Goal: Transaction & Acquisition: Purchase product/service

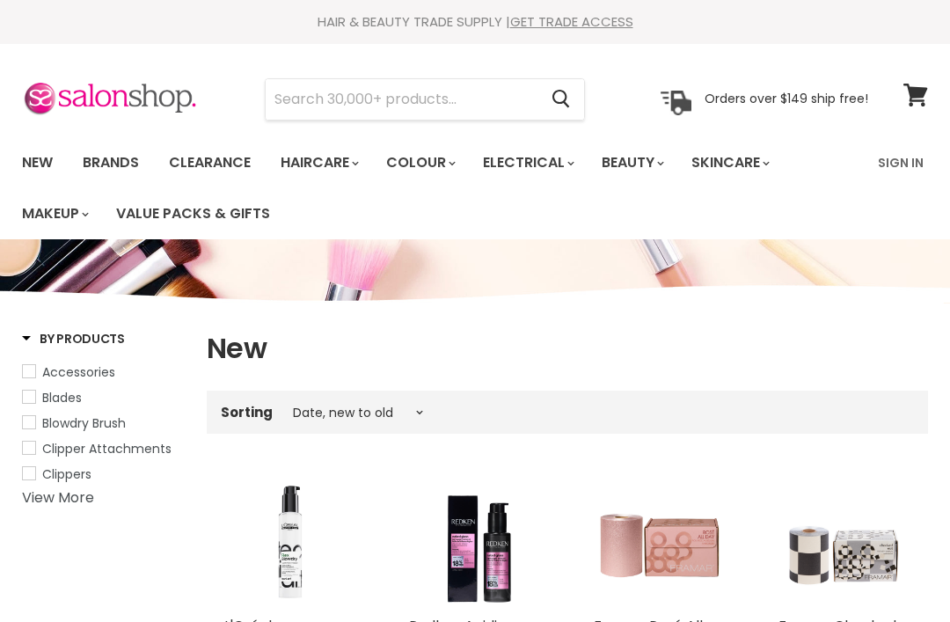
select select "created-descending"
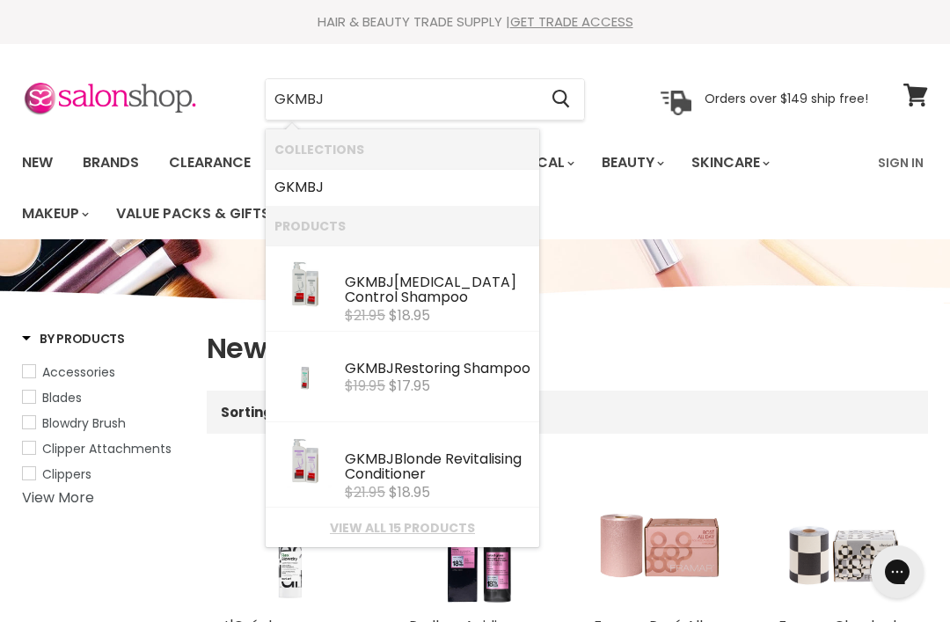
type input "GKMBJ"
click at [573, 102] on button "Search" at bounding box center [560, 99] width 47 height 40
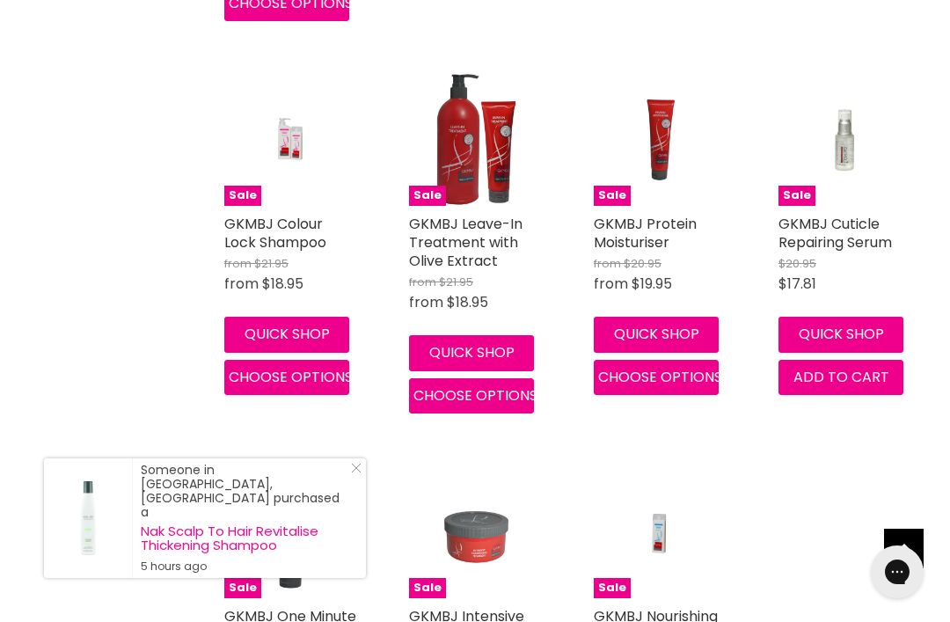
scroll to position [1181, 0]
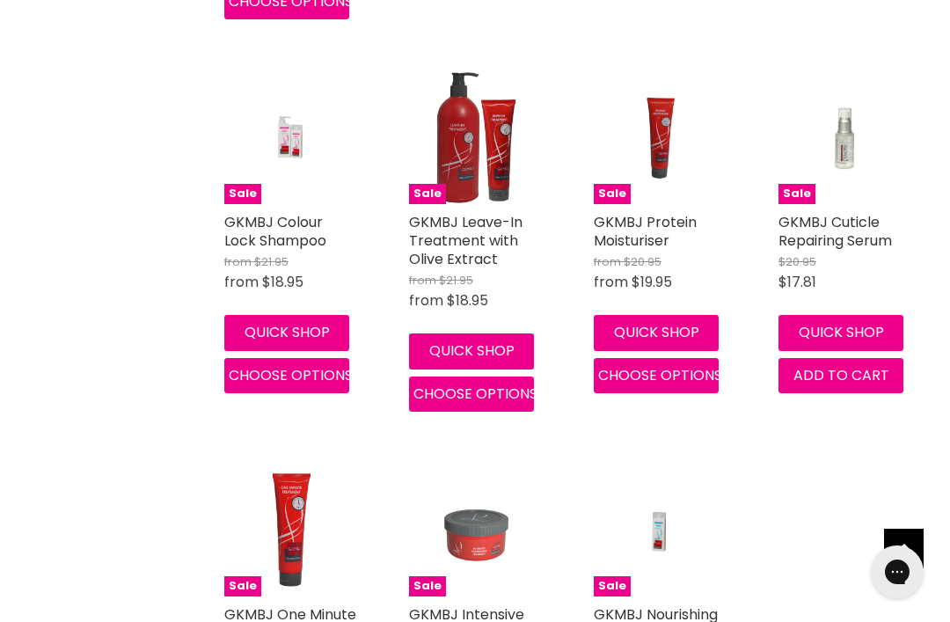
click at [484, 398] on button "Choose options" at bounding box center [471, 393] width 125 height 35
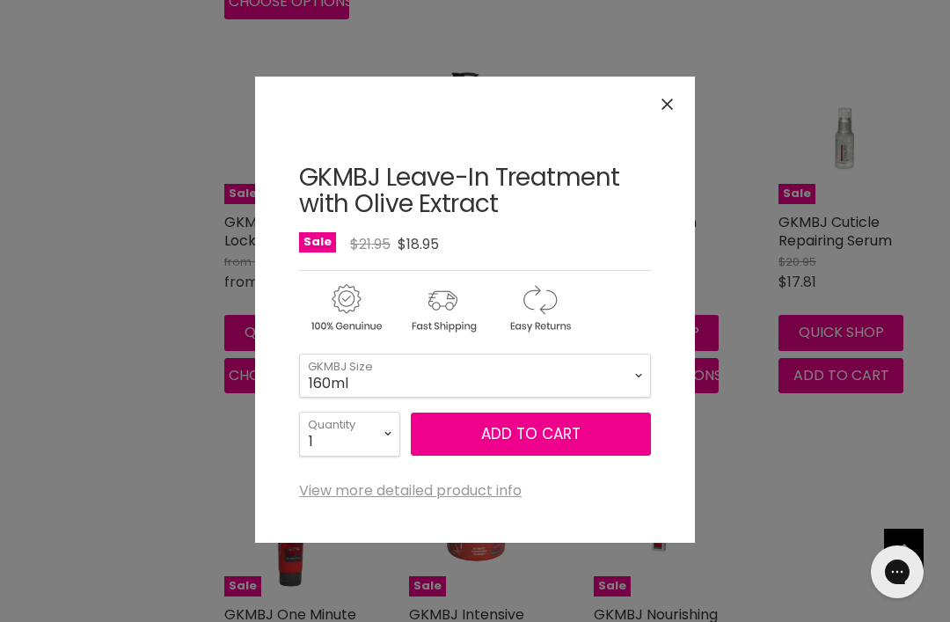
click at [676, 110] on button "Close" at bounding box center [667, 104] width 38 height 38
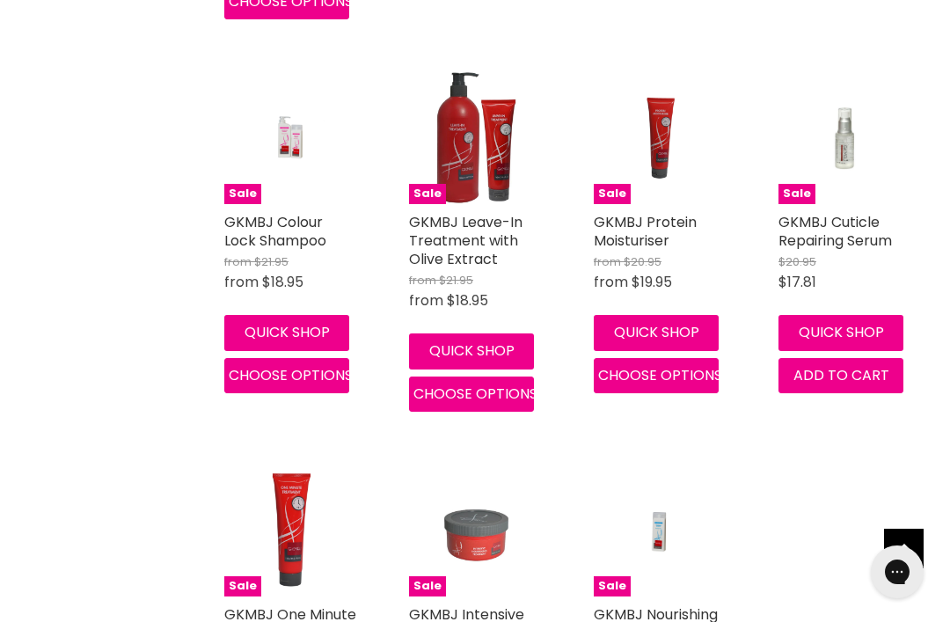
click at [504, 348] on button "Quick shop" at bounding box center [471, 350] width 125 height 35
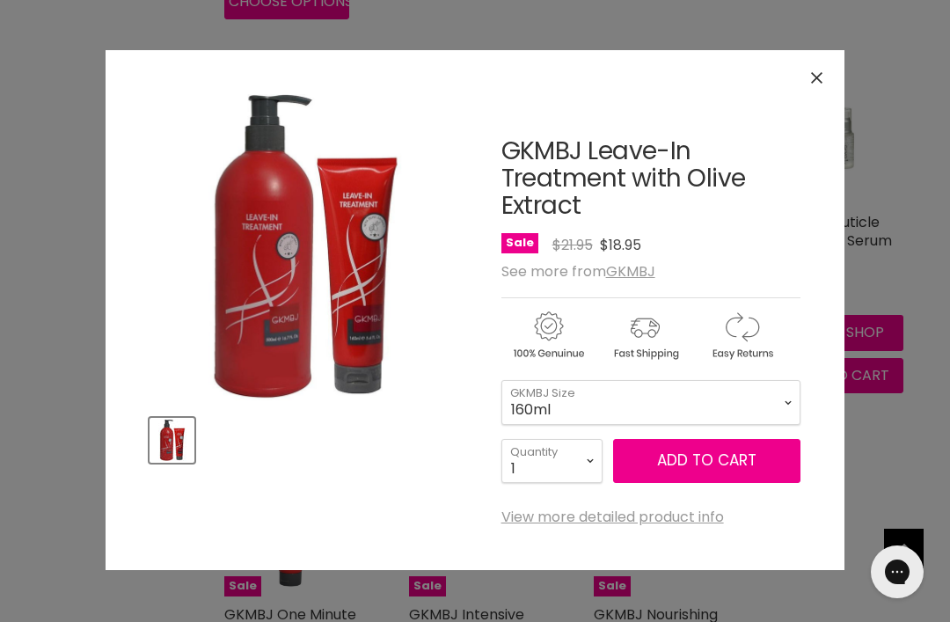
click at [712, 462] on span "Add to cart" at bounding box center [706, 459] width 99 height 21
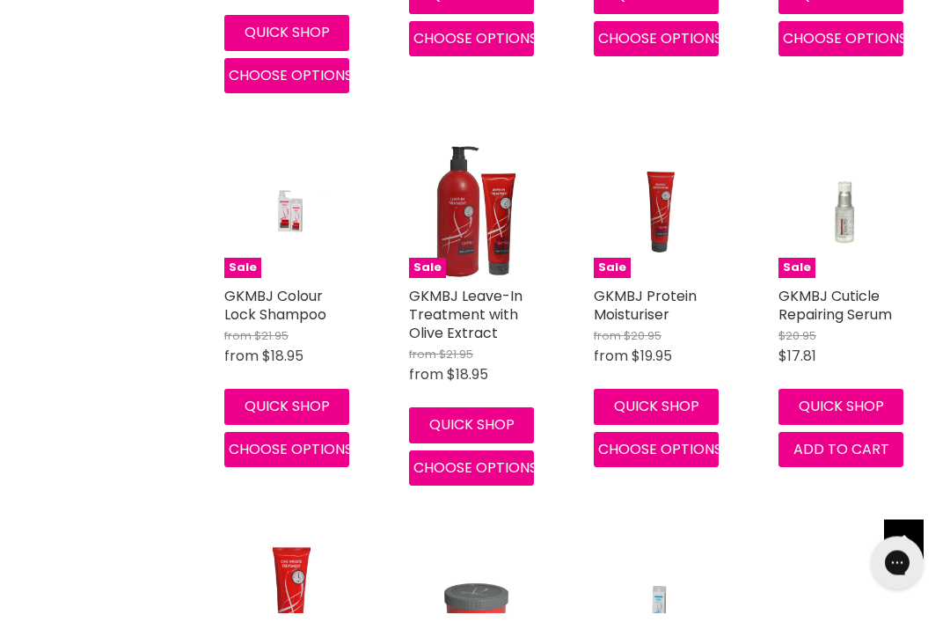
scroll to position [1108, 0]
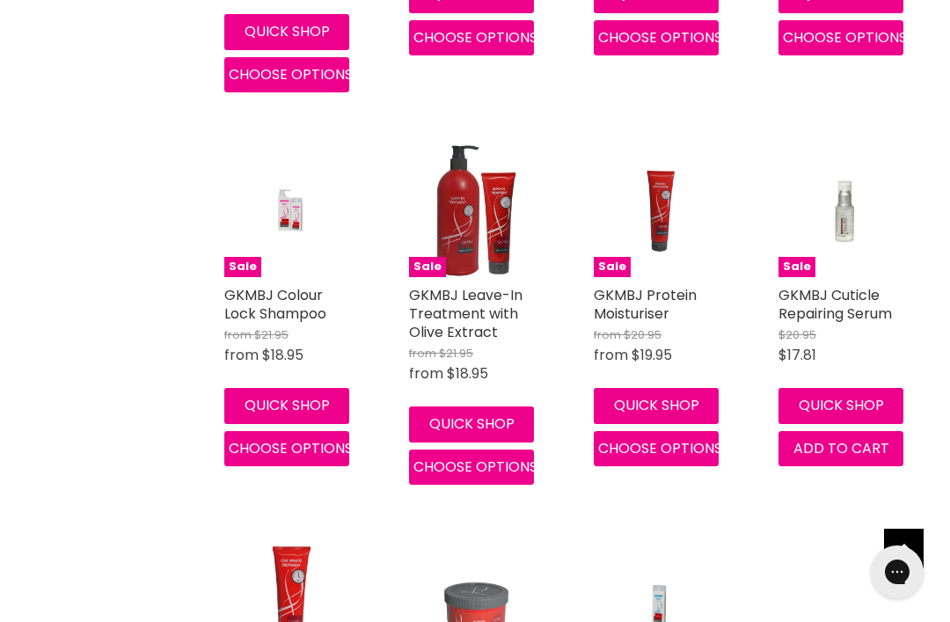
click at [475, 319] on link "GKMBJ Leave-In Treatment with Olive Extract" at bounding box center [465, 313] width 113 height 57
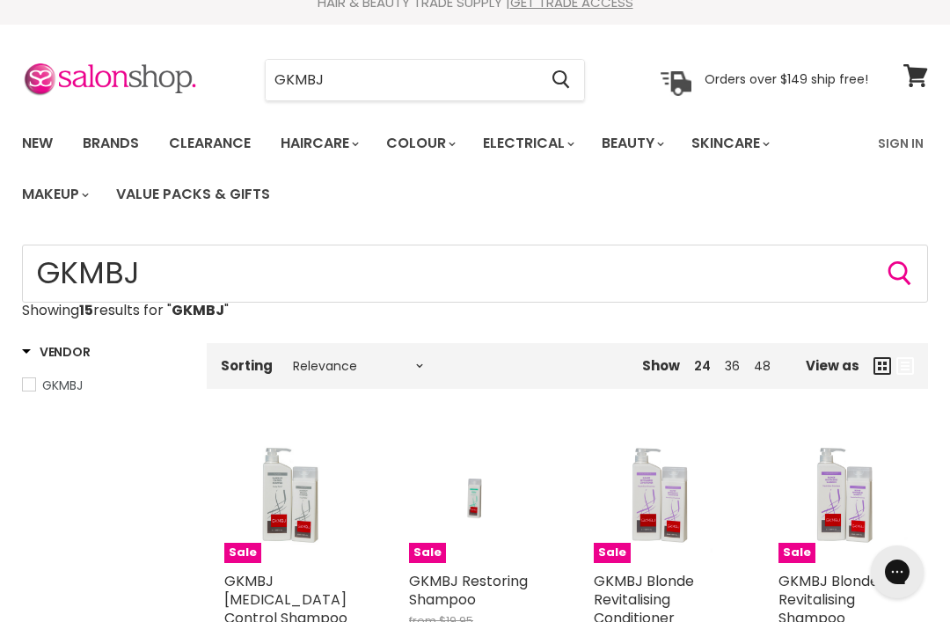
scroll to position [18, 0]
click at [361, 84] on input "GKMBJ" at bounding box center [402, 81] width 272 height 40
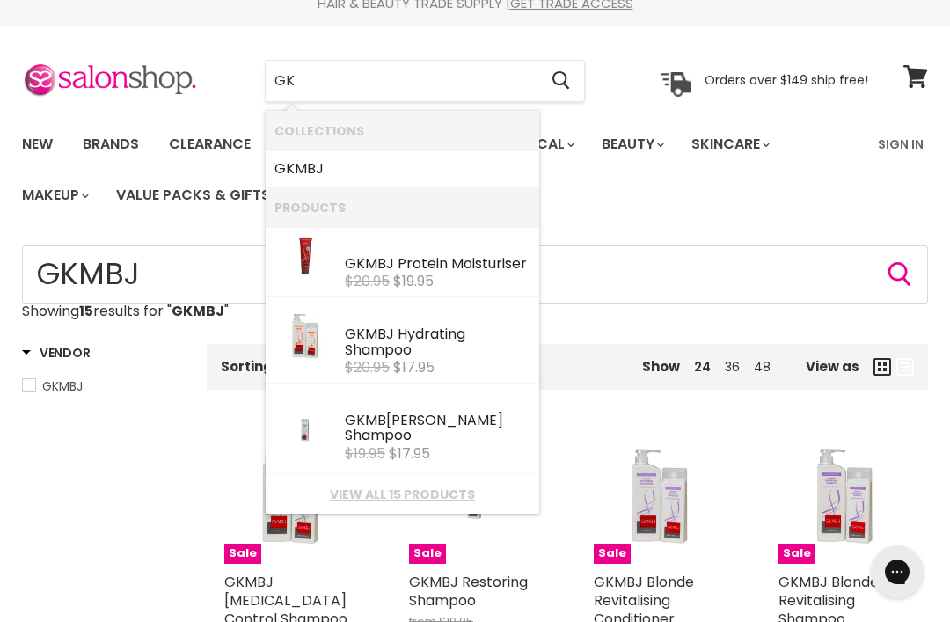
type input "G"
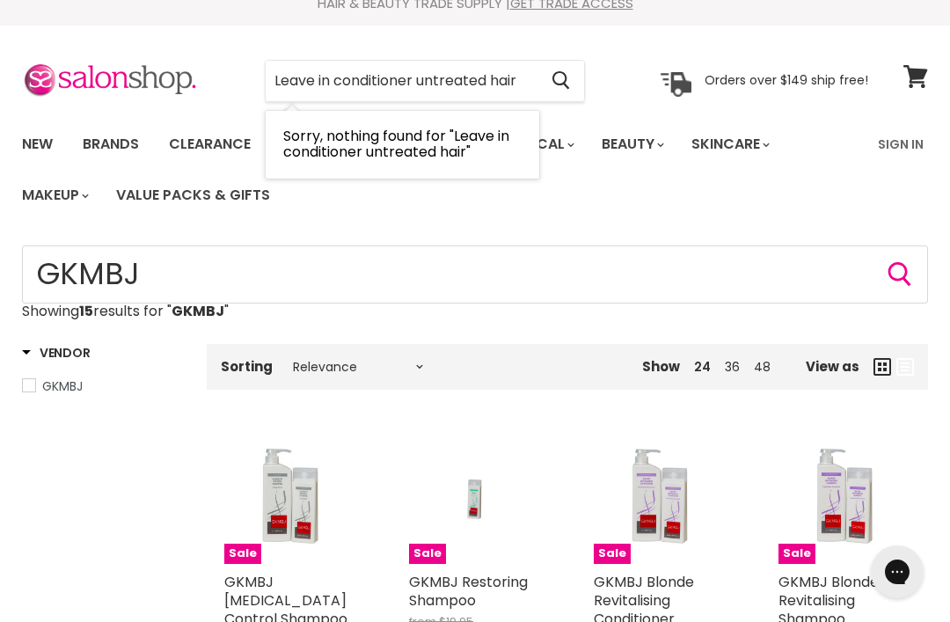
type input "Leave in conditioner untreated hair"
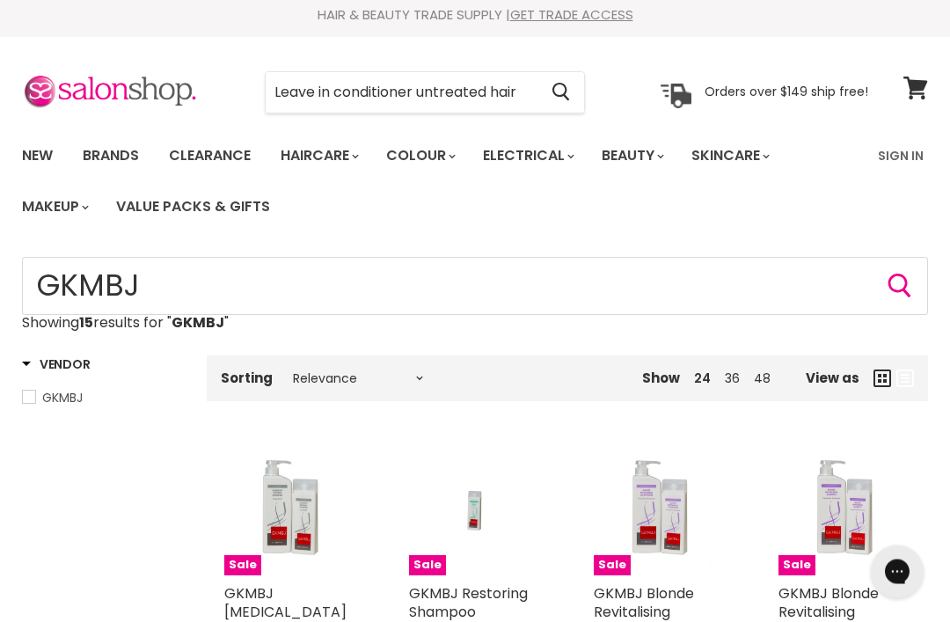
scroll to position [0, 0]
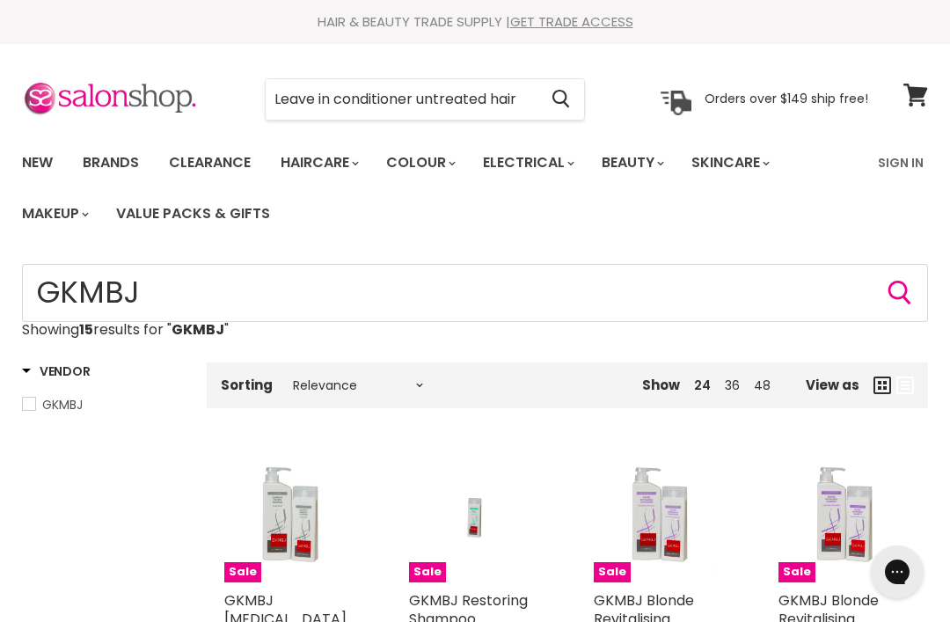
click at [556, 104] on icon "Search" at bounding box center [561, 99] width 18 height 18
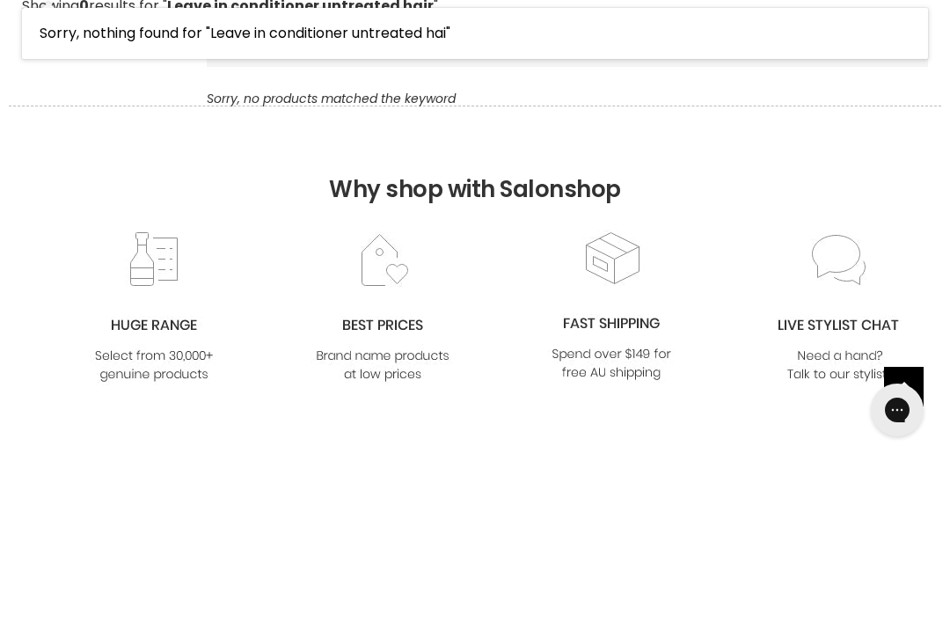
type input "Leave"
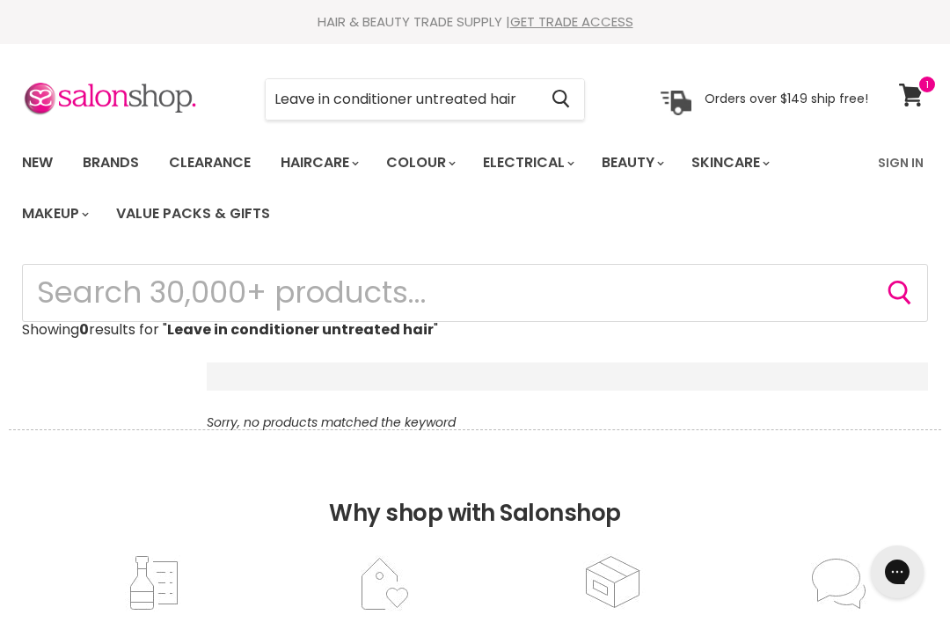
click at [915, 95] on icon at bounding box center [911, 95] width 24 height 23
